Goal: Manage account settings

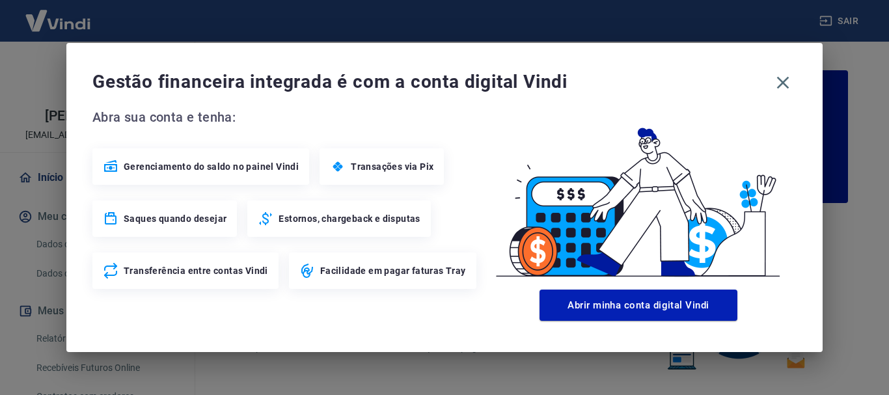
click at [777, 76] on icon "button" at bounding box center [782, 82] width 21 height 21
click at [786, 80] on icon "button" at bounding box center [783, 83] width 12 height 12
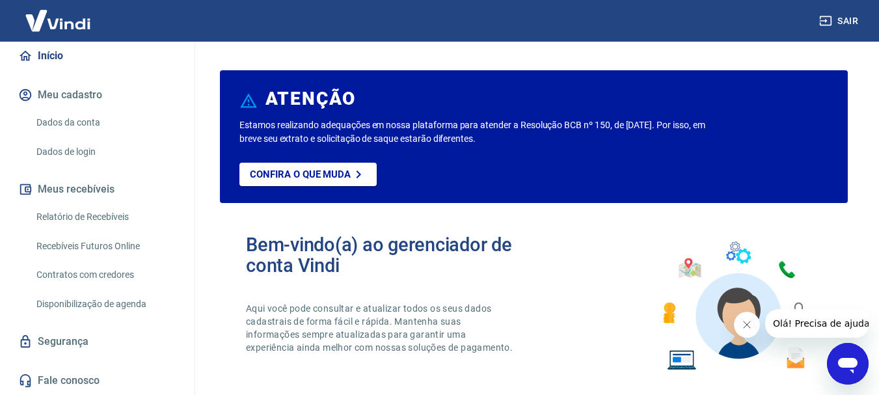
click at [843, 20] on button "Sair" at bounding box center [839, 21] width 47 height 24
